Goal: Transaction & Acquisition: Purchase product/service

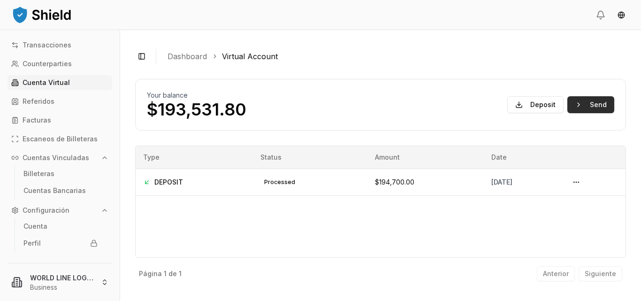
click at [577, 103] on button "Send" at bounding box center [590, 104] width 47 height 17
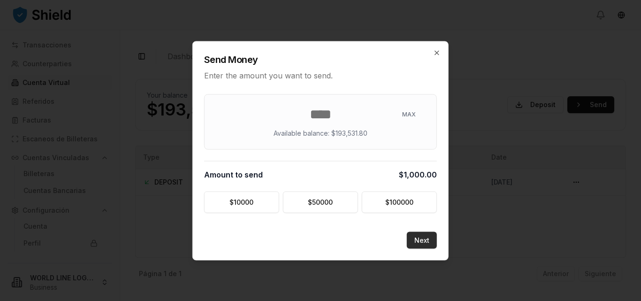
type input "****"
click at [421, 236] on button "Next" at bounding box center [422, 239] width 30 height 17
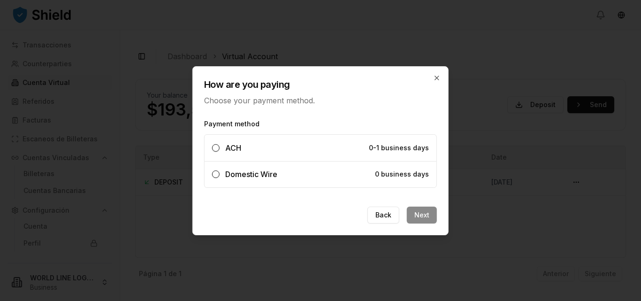
click at [359, 172] on label "Domestic Wire 0 business days" at bounding box center [321, 174] width 232 height 26
click at [220, 172] on button "Domestic Wire 0 business days" at bounding box center [216, 174] width 8 height 8
click at [421, 217] on button "Next" at bounding box center [422, 215] width 30 height 17
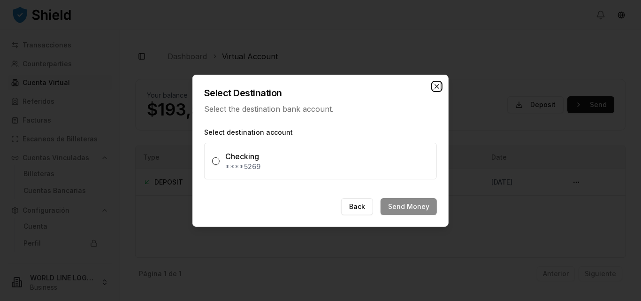
click at [436, 88] on icon "button" at bounding box center [437, 87] width 8 height 8
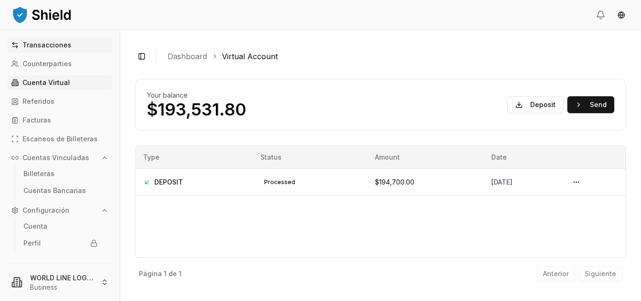
click at [45, 46] on p "Transacciones" at bounding box center [47, 45] width 49 height 7
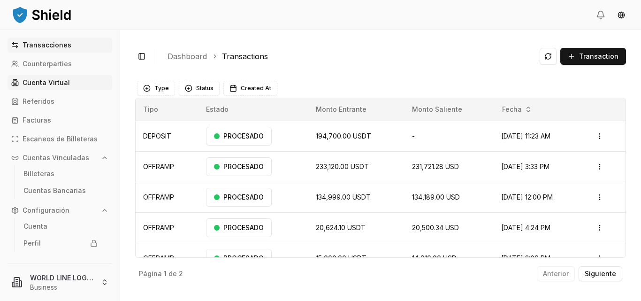
click at [55, 85] on p "Cuenta Virtual" at bounding box center [46, 82] width 47 height 7
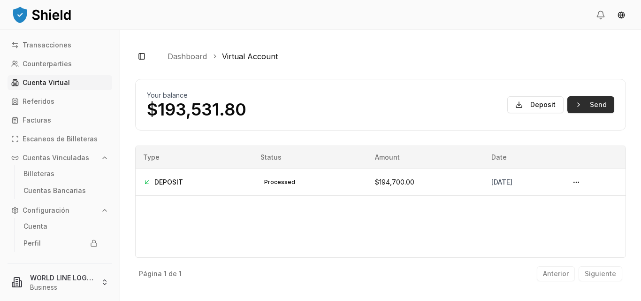
click at [587, 107] on button "Send" at bounding box center [590, 104] width 47 height 17
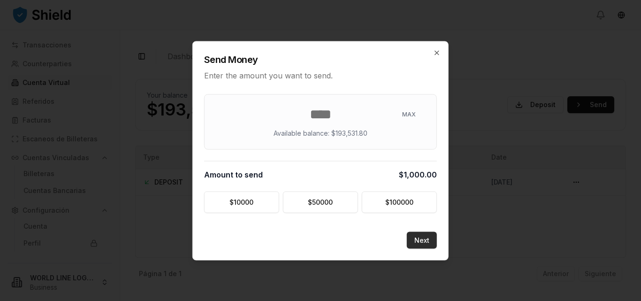
type input "****"
click at [420, 237] on button "Next" at bounding box center [422, 239] width 30 height 17
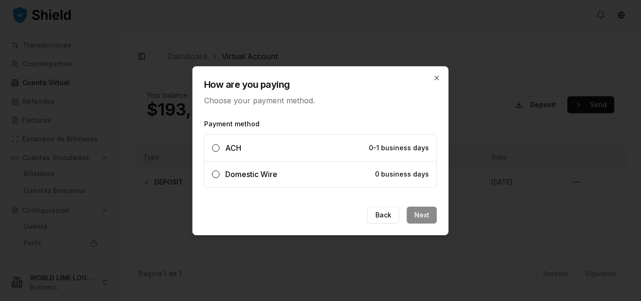
click at [355, 176] on label "Domestic Wire 0 business days" at bounding box center [321, 174] width 232 height 26
click at [220, 176] on button "Domestic Wire 0 business days" at bounding box center [216, 174] width 8 height 8
click at [421, 215] on button "Next" at bounding box center [422, 215] width 30 height 17
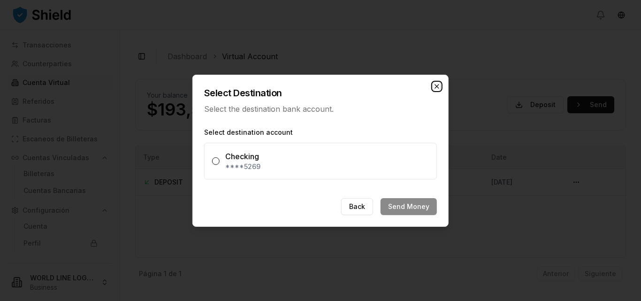
click at [437, 83] on icon "button" at bounding box center [437, 87] width 8 height 8
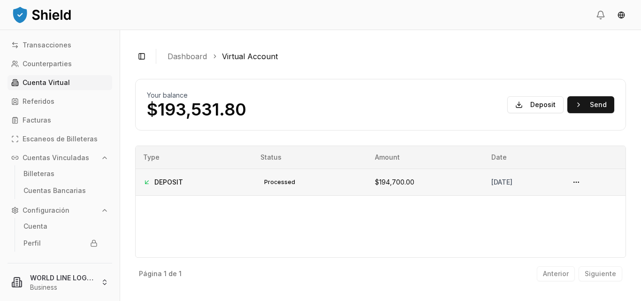
click at [396, 183] on td "$194,700.00" at bounding box center [426, 182] width 116 height 27
click at [582, 185] on button at bounding box center [576, 182] width 15 height 15
click at [591, 101] on button "Send" at bounding box center [590, 104] width 47 height 17
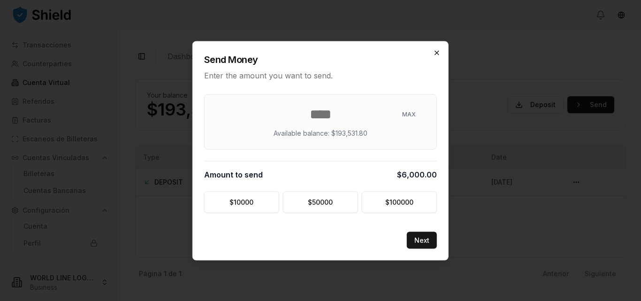
type input "****"
click at [437, 53] on icon "button" at bounding box center [437, 53] width 8 height 8
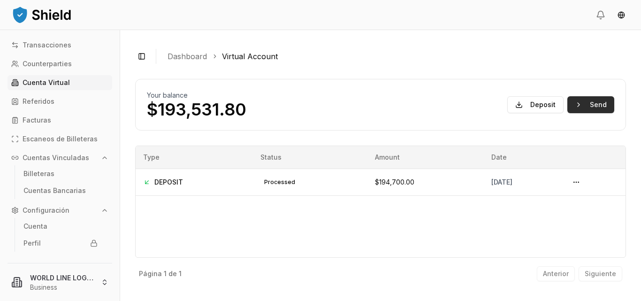
click at [603, 106] on button "Send" at bounding box center [590, 104] width 47 height 17
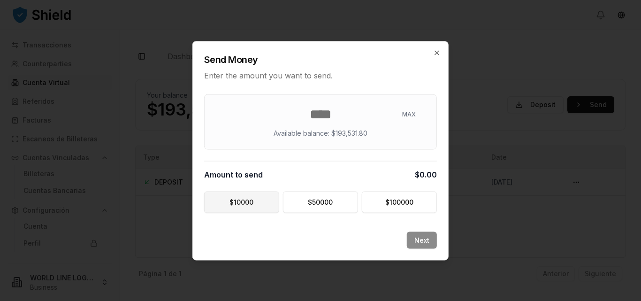
click at [258, 201] on button "$ 10000" at bounding box center [241, 202] width 75 height 22
type input "*****"
click at [426, 241] on button "Next" at bounding box center [422, 239] width 30 height 17
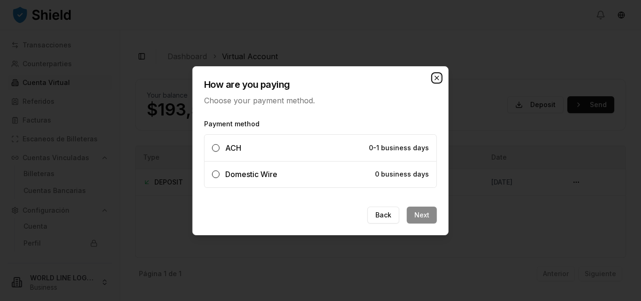
click at [438, 78] on icon "button" at bounding box center [437, 78] width 4 height 4
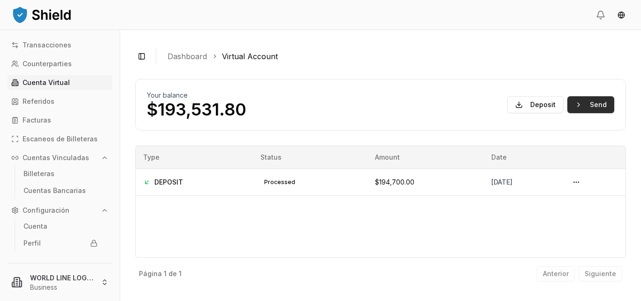
click at [582, 101] on button "Send" at bounding box center [590, 104] width 47 height 17
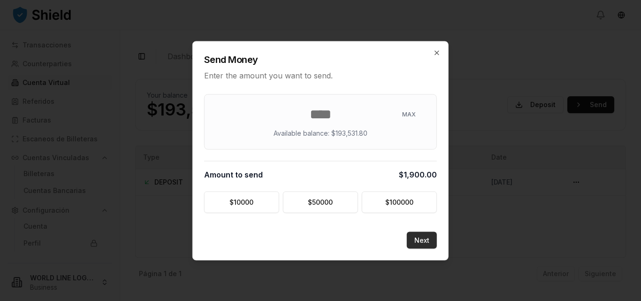
type input "****"
click at [422, 239] on button "Next" at bounding box center [422, 239] width 30 height 17
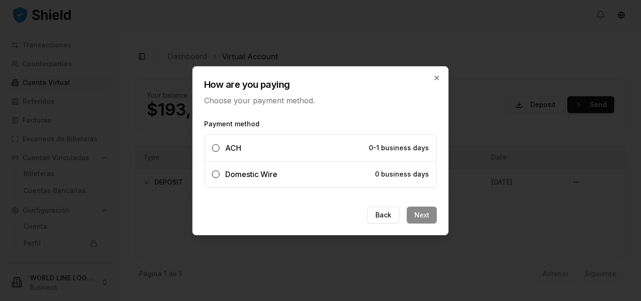
click at [407, 174] on span "0 business days" at bounding box center [402, 174] width 54 height 8
click at [220, 174] on button "Domestic Wire 0 business days" at bounding box center [216, 174] width 8 height 8
click at [419, 215] on button "Next" at bounding box center [422, 215] width 30 height 17
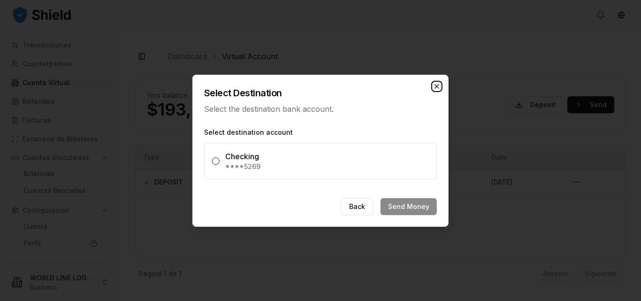
click at [437, 85] on icon "button" at bounding box center [437, 86] width 4 height 4
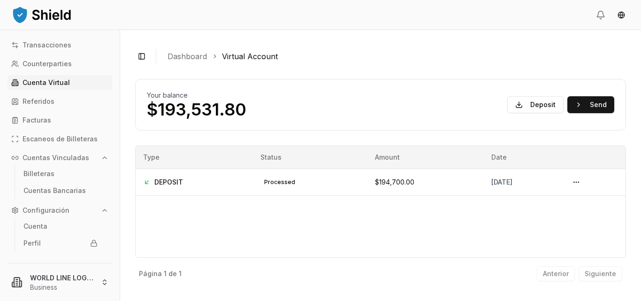
click at [437, 85] on div "Your balance $193,531.80 Deposit Send" at bounding box center [380, 105] width 491 height 52
click at [597, 105] on button "Send" at bounding box center [590, 104] width 47 height 17
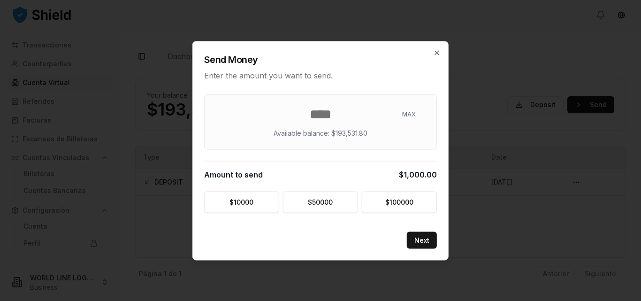
type input "****"
click at [415, 234] on button "Next" at bounding box center [422, 239] width 30 height 17
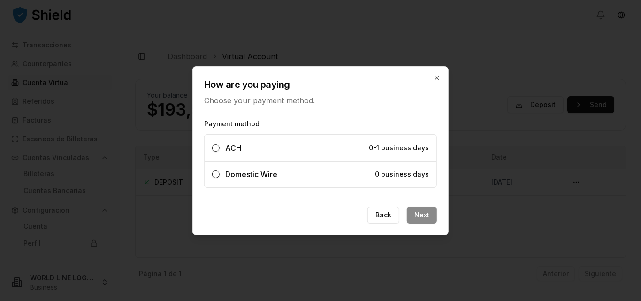
click at [369, 174] on label "Domestic Wire 0 business days" at bounding box center [321, 174] width 232 height 26
click at [220, 174] on button "Domestic Wire 0 business days" at bounding box center [216, 174] width 8 height 8
click at [423, 214] on button "Next" at bounding box center [422, 215] width 30 height 17
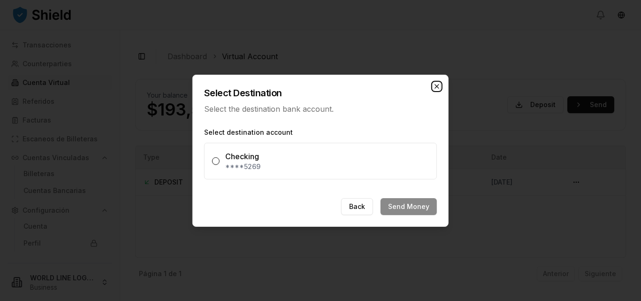
click at [433, 85] on icon "button" at bounding box center [437, 87] width 8 height 8
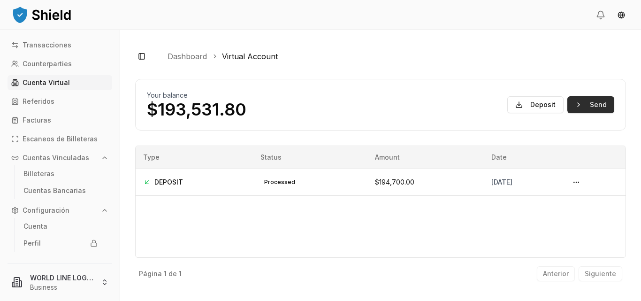
click at [589, 107] on button "Send" at bounding box center [590, 104] width 47 height 17
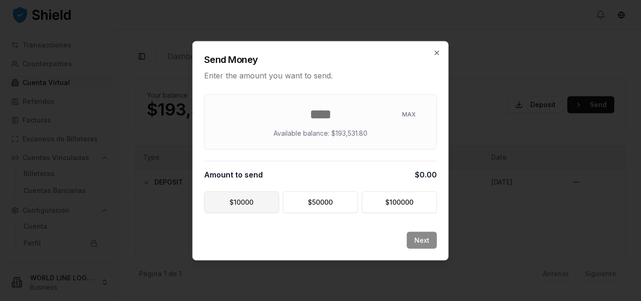
click at [242, 205] on button "$ 10000" at bounding box center [241, 202] width 75 height 22
type input "*****"
click at [420, 238] on button "Next" at bounding box center [422, 239] width 30 height 17
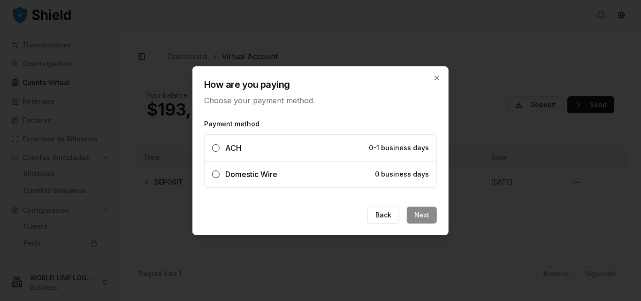
click at [398, 173] on span "0 business days" at bounding box center [402, 174] width 54 height 8
click at [220, 173] on button "Domestic Wire 0 business days" at bounding box center [216, 174] width 8 height 8
click at [415, 212] on button "Next" at bounding box center [422, 215] width 30 height 17
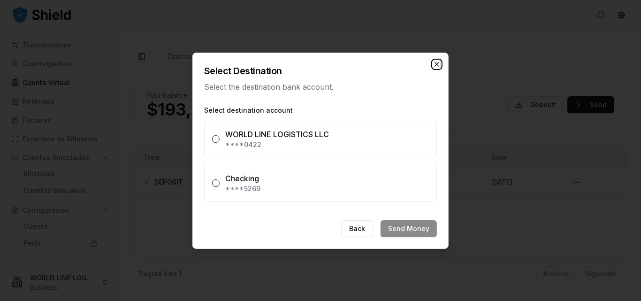
click at [438, 63] on icon "button" at bounding box center [437, 64] width 4 height 4
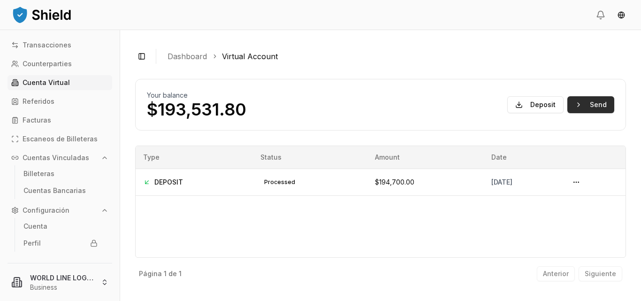
click at [577, 104] on button "Send" at bounding box center [590, 104] width 47 height 17
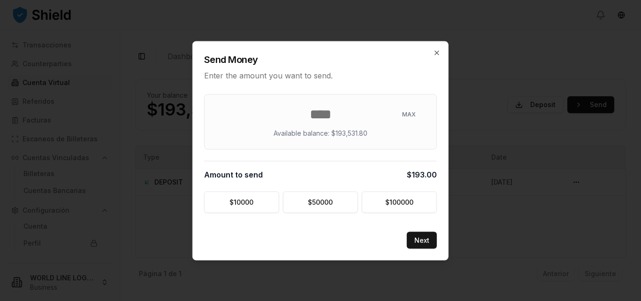
type input "*"
click at [437, 52] on icon "button" at bounding box center [437, 53] width 8 height 8
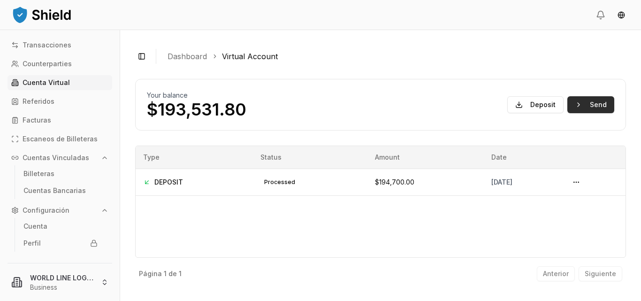
click at [576, 111] on button "Send" at bounding box center [590, 104] width 47 height 17
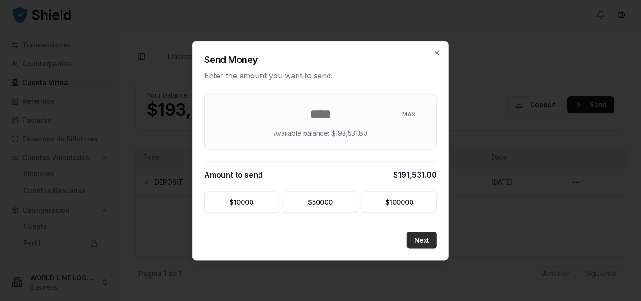
type input "******"
click at [416, 238] on button "Next" at bounding box center [422, 239] width 30 height 17
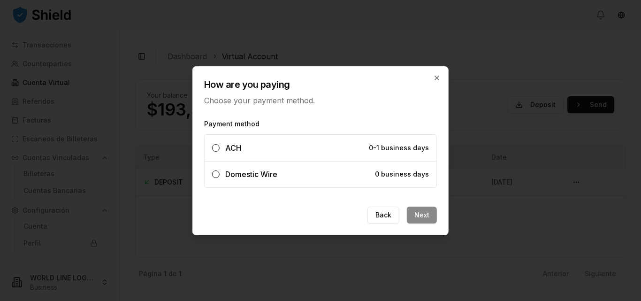
click at [259, 177] on span "Domestic Wire" at bounding box center [251, 173] width 52 height 9
click at [220, 177] on button "Domestic Wire 0 business days" at bounding box center [216, 174] width 8 height 8
click at [423, 216] on button "Next" at bounding box center [422, 215] width 30 height 17
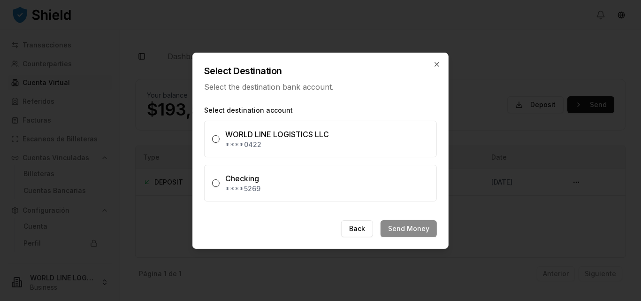
click at [218, 139] on button "WORLD LINE LOGISTICS LLC ****0422" at bounding box center [216, 139] width 8 height 8
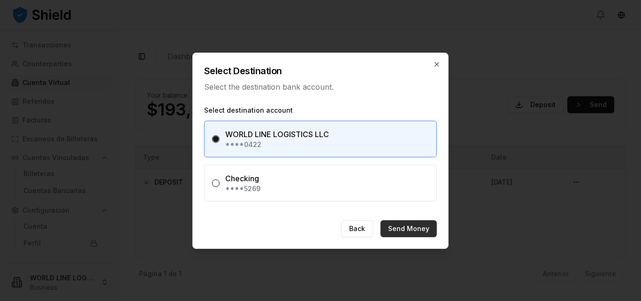
click at [414, 233] on button "Send Money" at bounding box center [409, 228] width 56 height 17
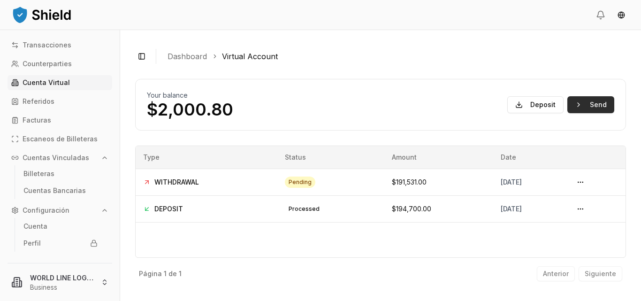
click at [582, 107] on button "Send" at bounding box center [590, 104] width 47 height 17
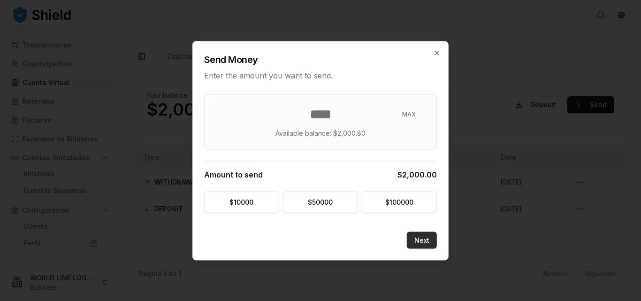
type input "****"
click at [422, 242] on button "Next" at bounding box center [422, 239] width 30 height 17
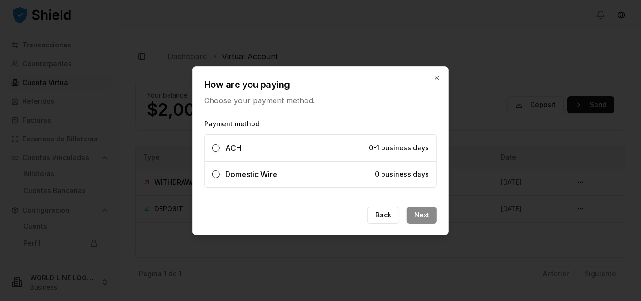
click at [215, 148] on button "ACH 0-1 business days" at bounding box center [216, 148] width 8 height 8
click at [418, 215] on button "Next" at bounding box center [422, 215] width 30 height 17
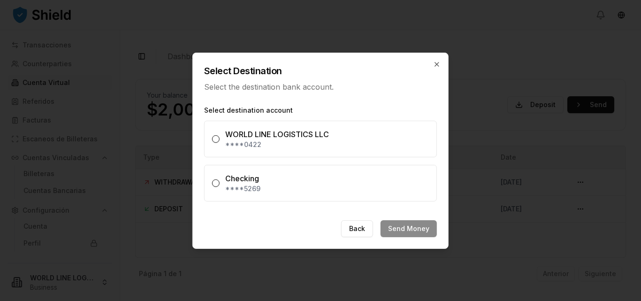
click at [215, 183] on button "Checking ****5269" at bounding box center [216, 183] width 8 height 8
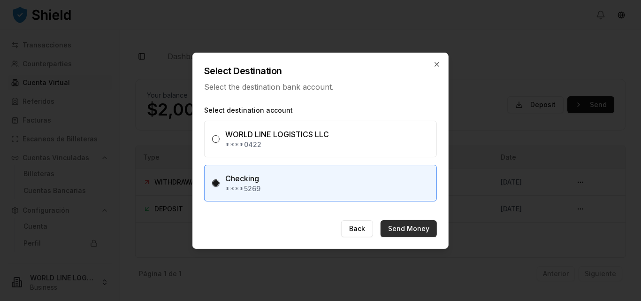
click at [402, 228] on button "Send Money" at bounding box center [409, 228] width 56 height 17
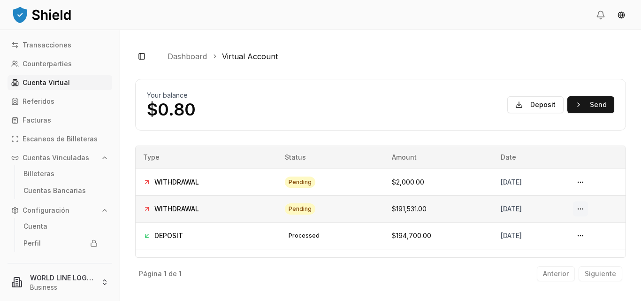
click at [586, 207] on button at bounding box center [580, 208] width 15 height 15
click at [586, 209] on button at bounding box center [580, 208] width 15 height 15
click at [38, 43] on p "Transacciones" at bounding box center [47, 45] width 49 height 7
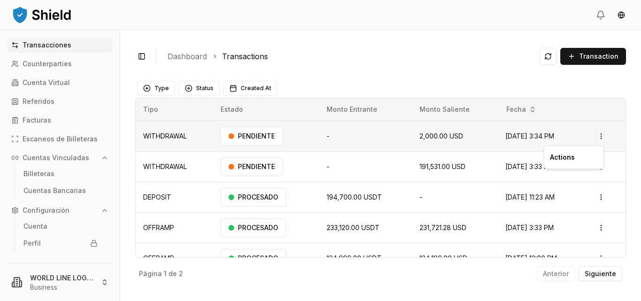
click at [598, 136] on html "Transacciones Counterparties Cuenta Virtual Referidos Facturas Escaneos de Bill…" at bounding box center [320, 150] width 641 height 301
click at [533, 84] on html "Transacciones Counterparties Cuenta Virtual Referidos Facturas Escaneos de Bill…" at bounding box center [320, 150] width 641 height 301
click at [595, 169] on html "Transacciones Counterparties Cuenta Virtual Referidos Facturas Escaneos de Bill…" at bounding box center [320, 150] width 641 height 301
click at [53, 80] on html "Transacciones Counterparties Cuenta Virtual Referidos Facturas Escaneos de Bill…" at bounding box center [320, 150] width 641 height 301
click at [42, 83] on p "Cuenta Virtual" at bounding box center [46, 82] width 47 height 7
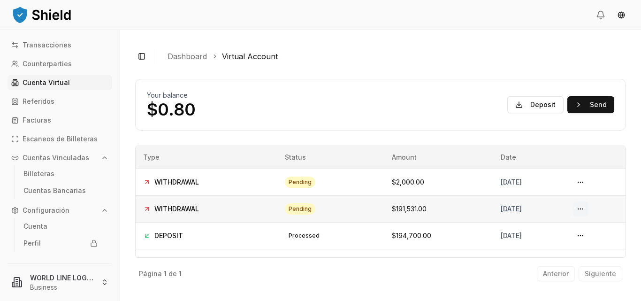
click at [588, 210] on button at bounding box center [580, 208] width 15 height 15
click at [582, 179] on button at bounding box center [580, 182] width 15 height 15
click at [309, 187] on td "pending" at bounding box center [330, 182] width 107 height 27
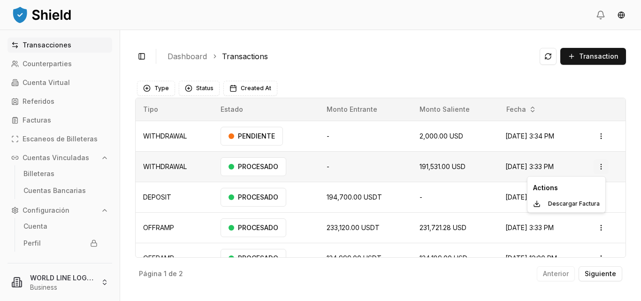
click at [597, 166] on html "Transacciones Counterparties Cuenta Virtual Referidos Facturas Escaneos de Bill…" at bounding box center [320, 150] width 641 height 301
click at [52, 79] on html "Transacciones Counterparties Cuenta Virtual Referidos Facturas Escaneos de Bill…" at bounding box center [320, 150] width 641 height 301
click at [56, 84] on p "Cuenta Virtual" at bounding box center [46, 82] width 47 height 7
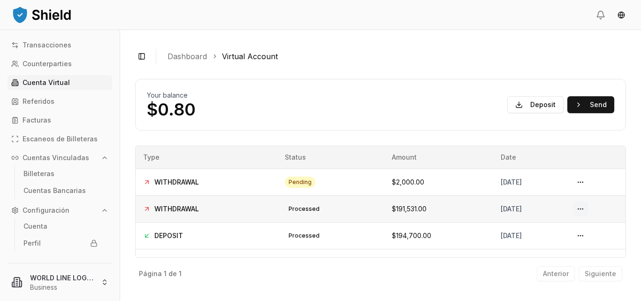
click at [584, 211] on button at bounding box center [580, 208] width 15 height 15
click at [332, 213] on td "processed" at bounding box center [330, 208] width 107 height 27
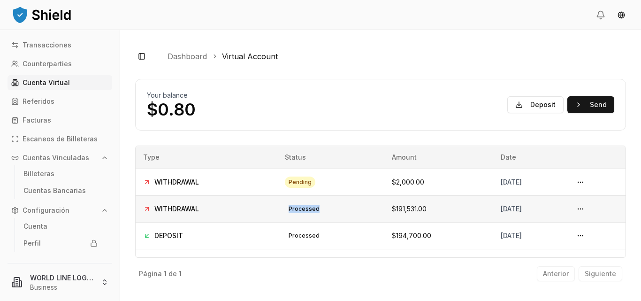
click at [332, 213] on td "processed" at bounding box center [330, 208] width 107 height 27
click at [50, 43] on p "Transacciones" at bounding box center [47, 45] width 49 height 7
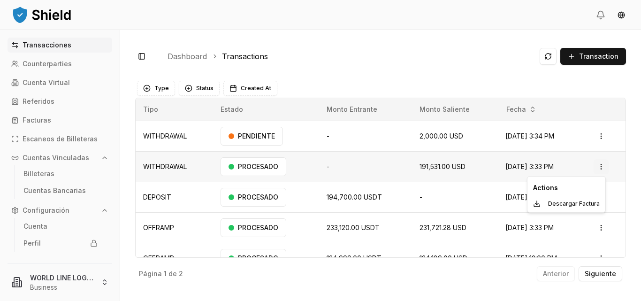
click at [597, 169] on html "Transacciones Counterparties Cuenta Virtual Referidos Facturas Escaneos de Bill…" at bounding box center [320, 150] width 641 height 301
click at [460, 59] on html "Transacciones Counterparties Cuenta Virtual Referidos Facturas Escaneos de Bill…" at bounding box center [320, 150] width 641 height 301
